Goal: Task Accomplishment & Management: Manage account settings

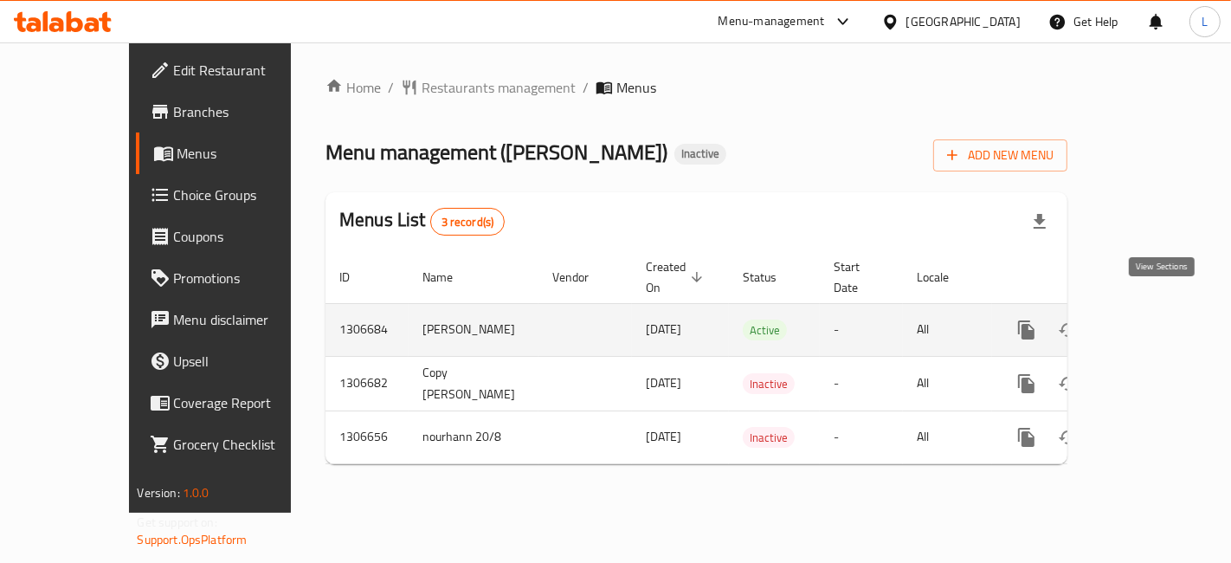
click at [1158, 319] on icon "enhanced table" at bounding box center [1151, 329] width 21 height 21
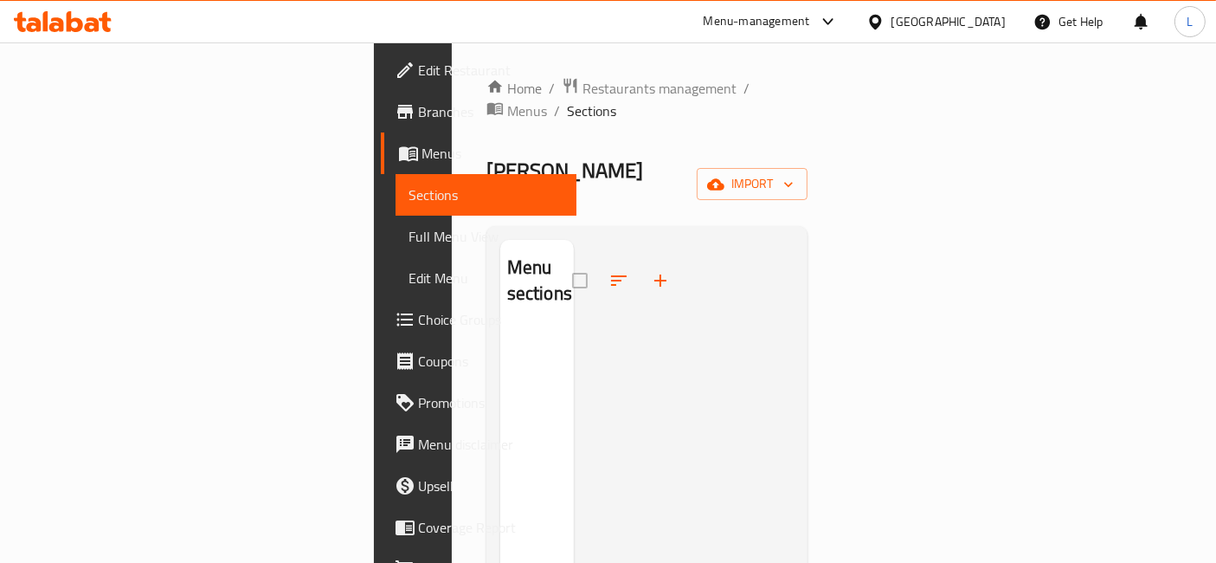
click at [422, 152] on span "Menus" at bounding box center [492, 153] width 141 height 21
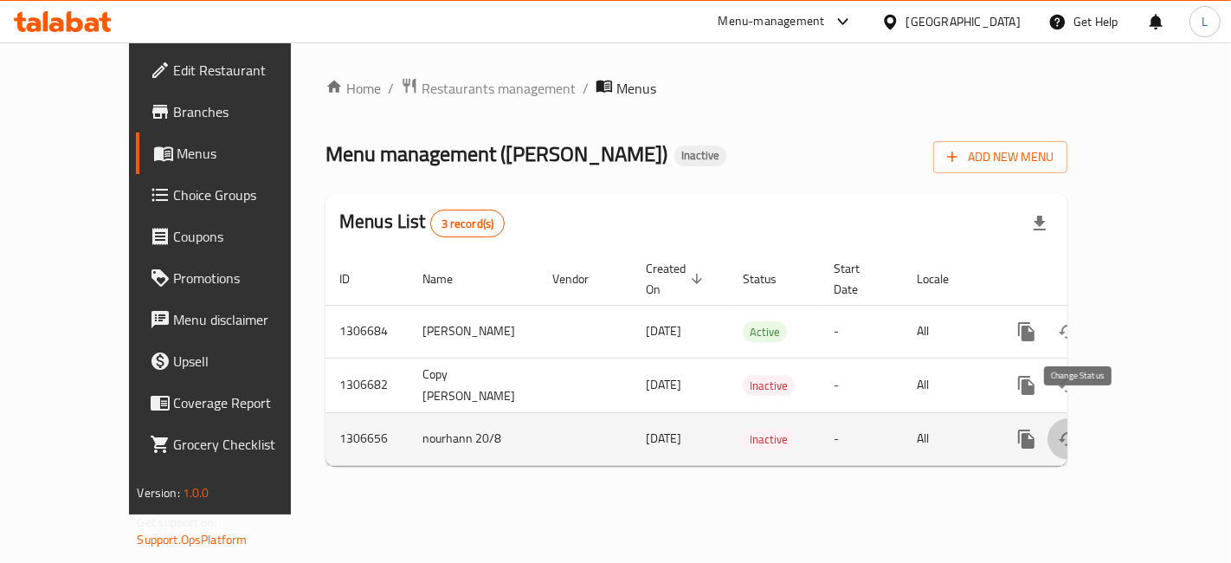
click at [1072, 429] on icon "enhanced table" at bounding box center [1068, 439] width 21 height 21
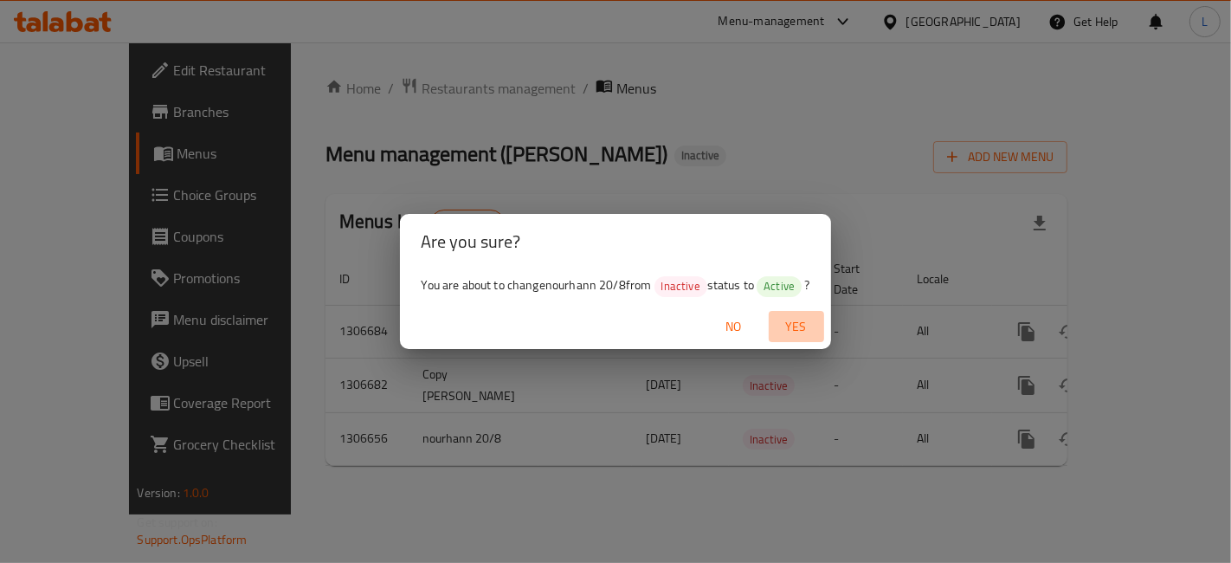
click at [791, 328] on span "Yes" at bounding box center [797, 327] width 42 height 22
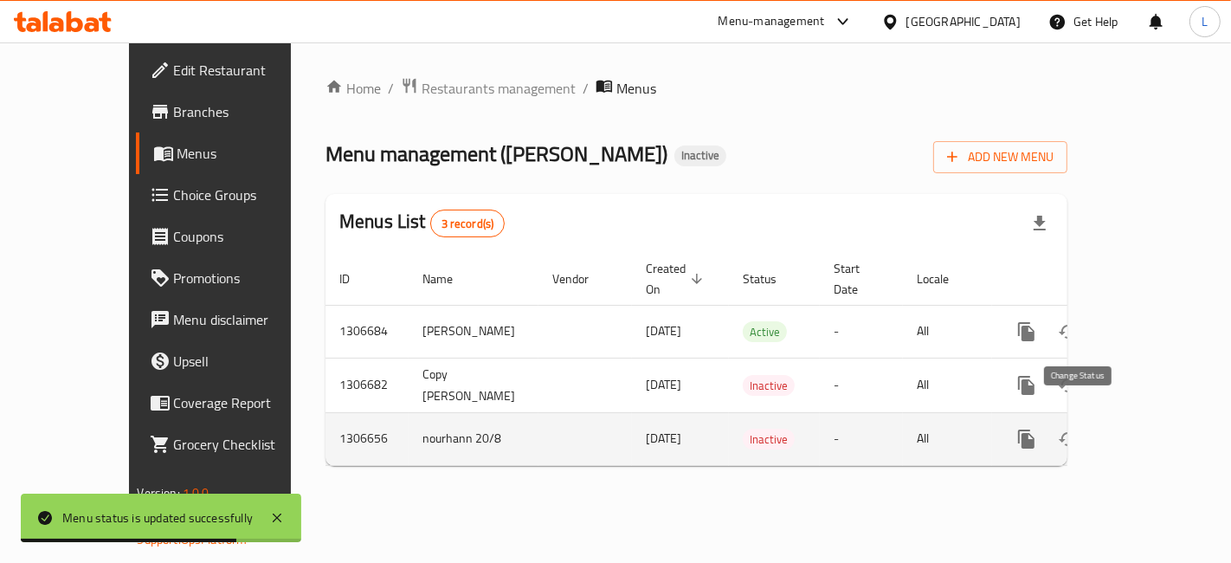
click at [1078, 432] on icon "enhanced table" at bounding box center [1068, 439] width 19 height 14
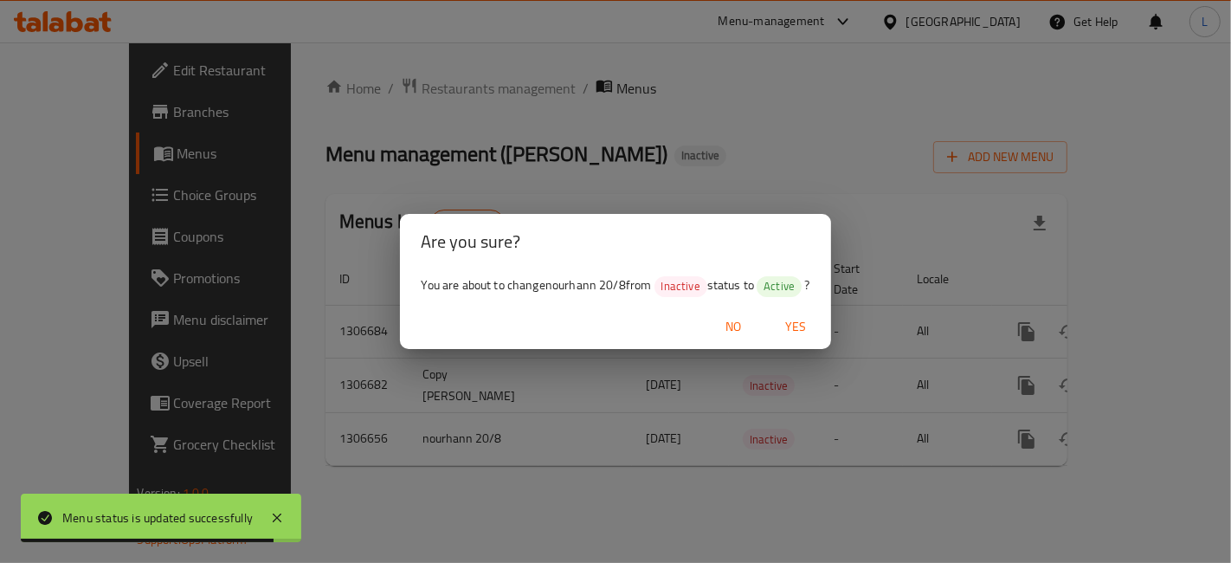
click at [799, 323] on span "Yes" at bounding box center [797, 327] width 42 height 22
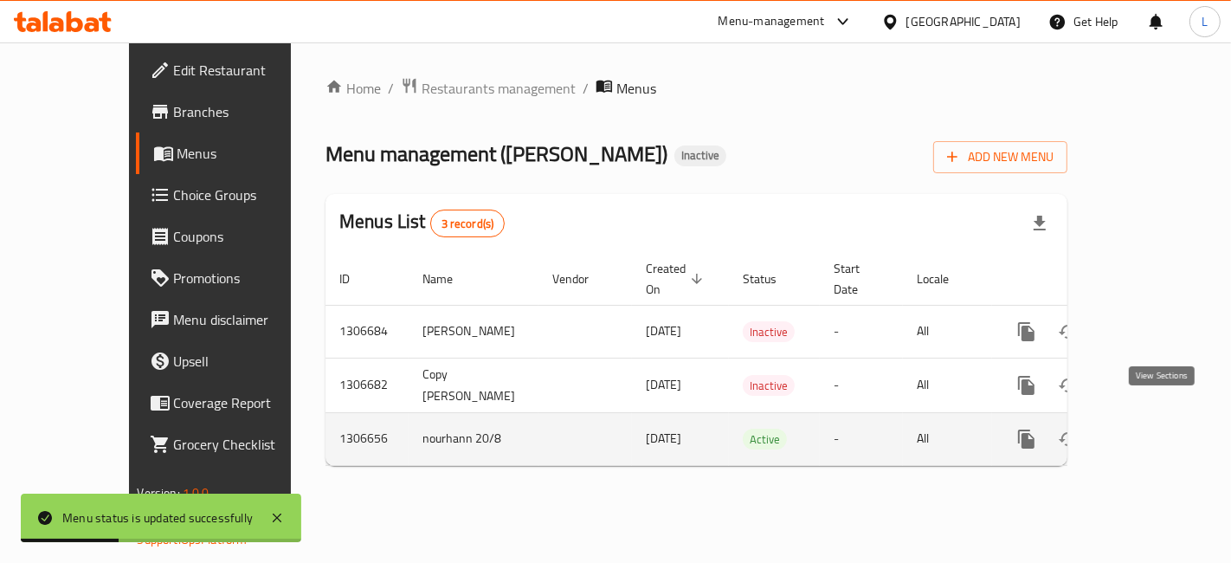
click at [1160, 429] on icon "enhanced table" at bounding box center [1151, 439] width 21 height 21
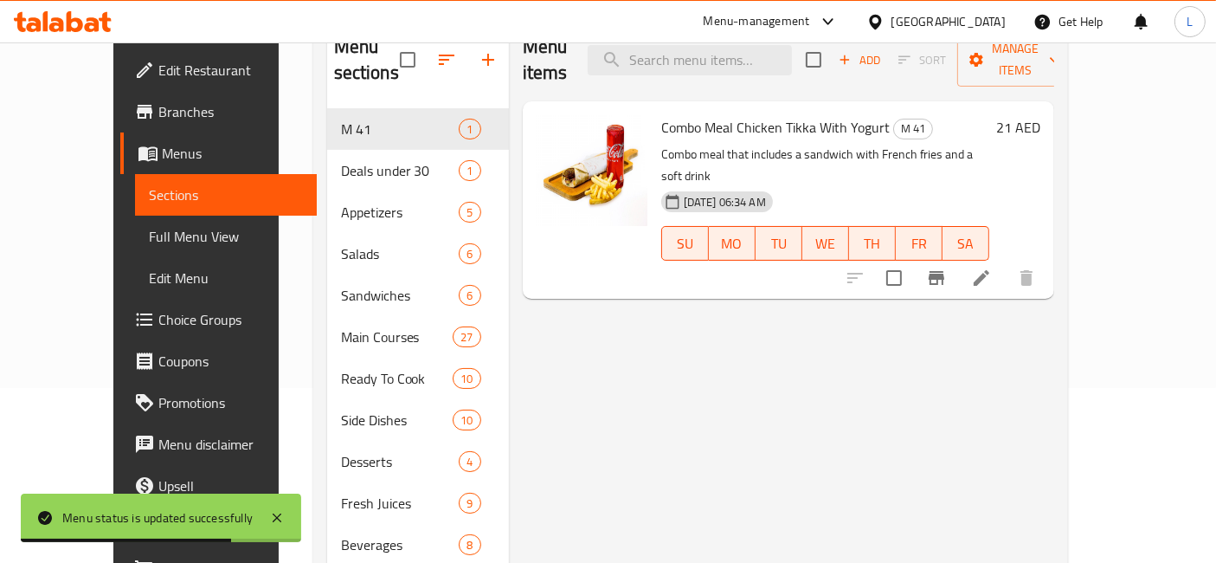
scroll to position [145, 0]
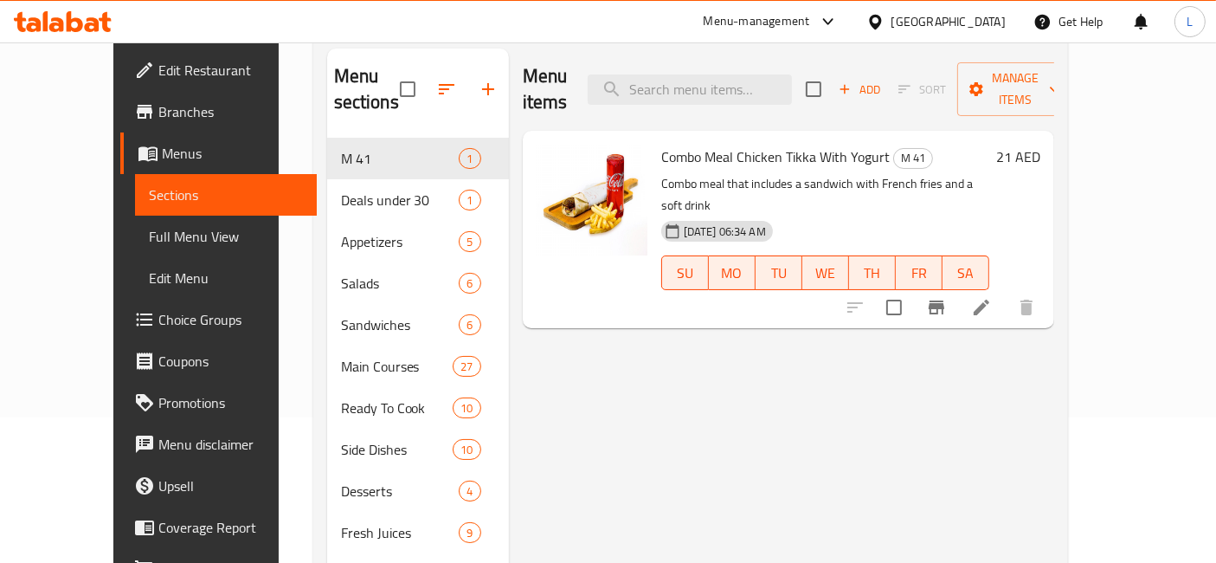
click at [1054, 381] on div "Menu items Add Sort Manage items Combo Meal Chicken Tikka With Yogurt M 41 Comb…" at bounding box center [781, 329] width 545 height 563
